Goal: Task Accomplishment & Management: Manage account settings

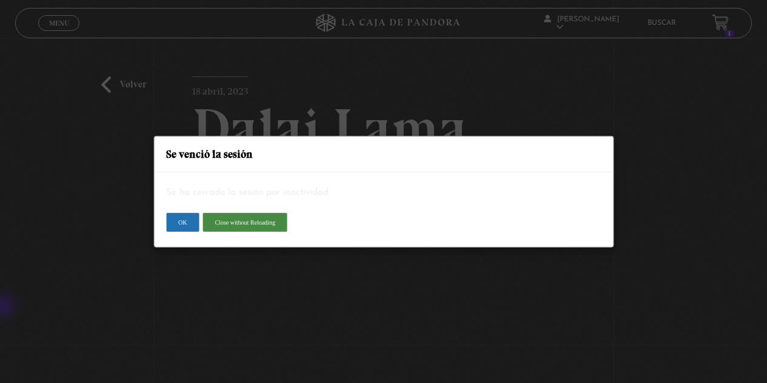
scroll to position [69, 0]
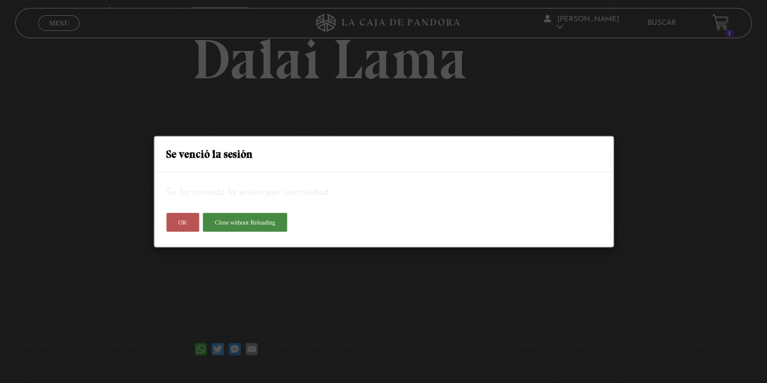
click at [184, 225] on button "OK" at bounding box center [182, 221] width 33 height 19
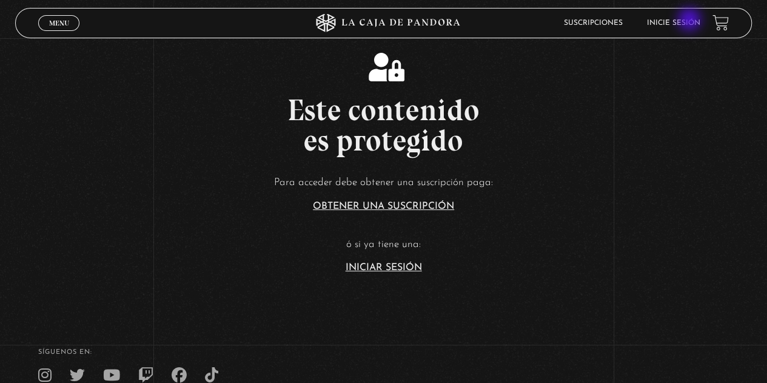
click at [691, 21] on link "Inicie sesión" at bounding box center [673, 22] width 53 height 7
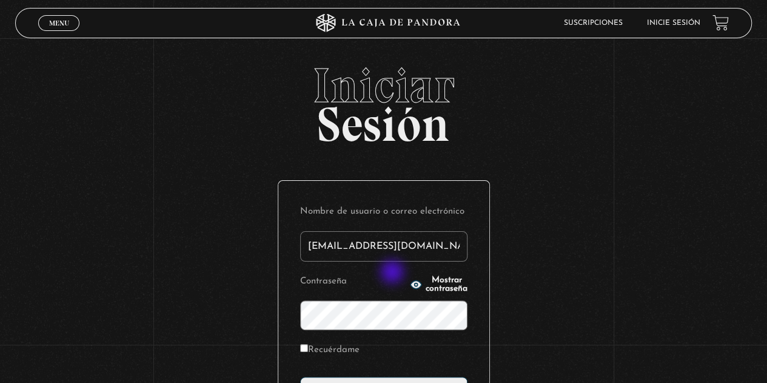
type input "dani_uj@hotmail.com"
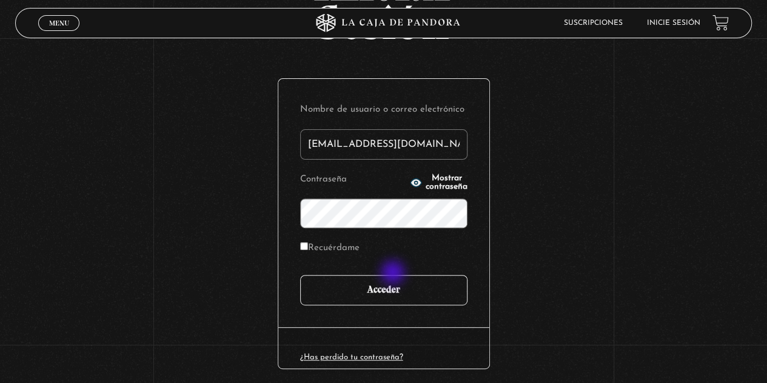
scroll to position [121, 0]
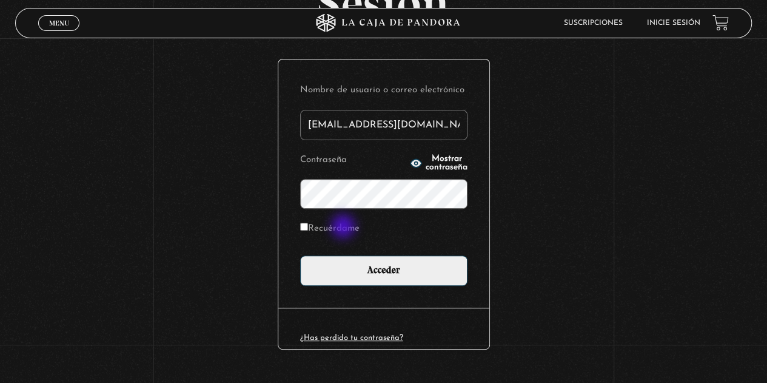
click at [345, 228] on label "Recuérdame" at bounding box center [329, 229] width 59 height 19
click at [308, 228] on input "Recuérdame" at bounding box center [304, 227] width 8 height 8
checkbox input "true"
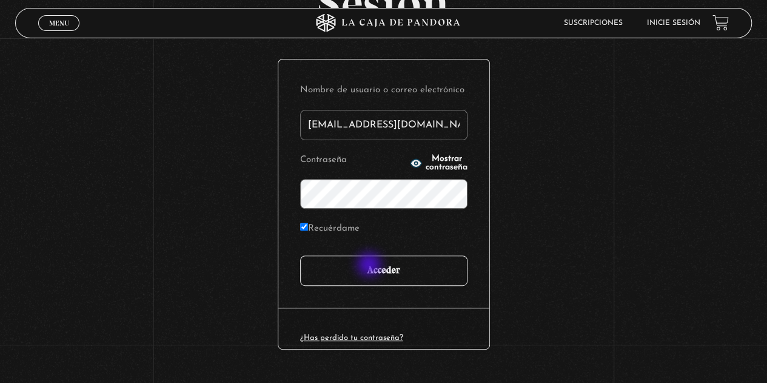
click at [371, 266] on input "Acceder" at bounding box center [383, 270] width 167 height 30
